Goal: Ask a question

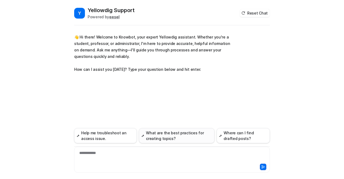
click at [154, 138] on button "What are the best practices for creating topics?" at bounding box center [177, 135] width 76 height 15
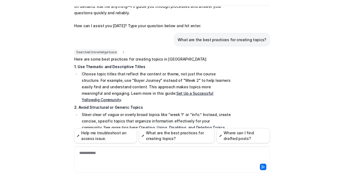
scroll to position [32, 0]
